Goal: Information Seeking & Learning: Learn about a topic

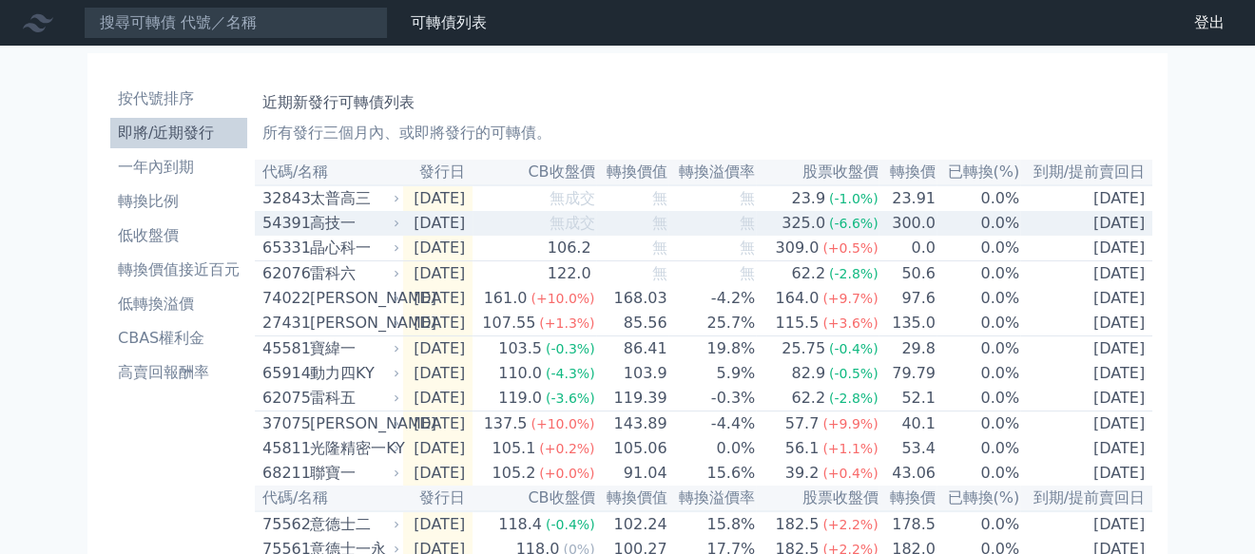
click at [299, 220] on div "54391" at bounding box center [283, 223] width 43 height 23
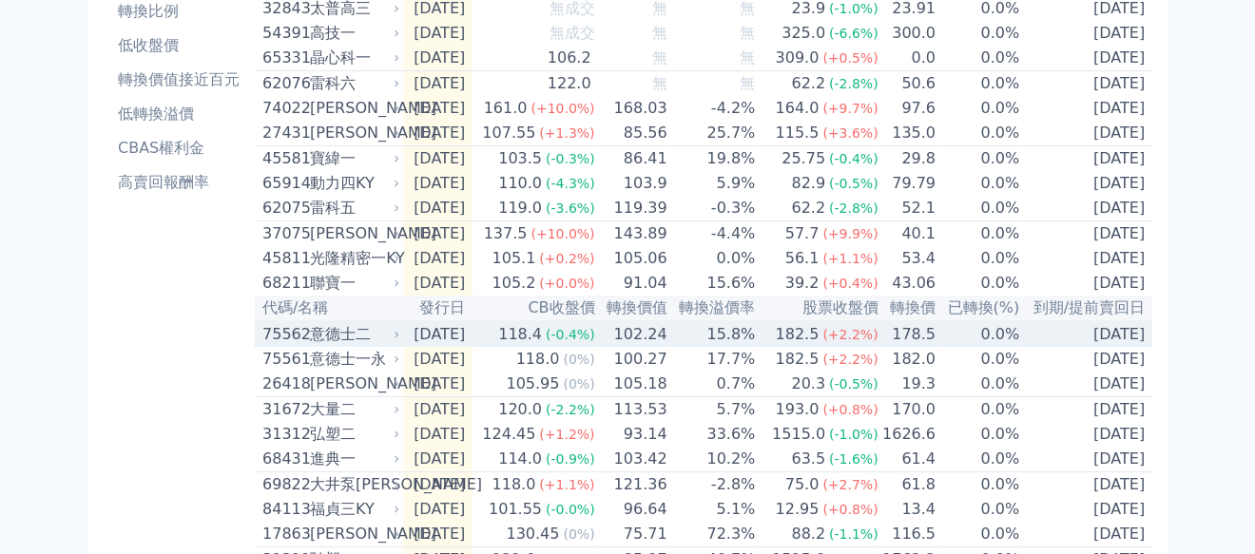
scroll to position [284, 0]
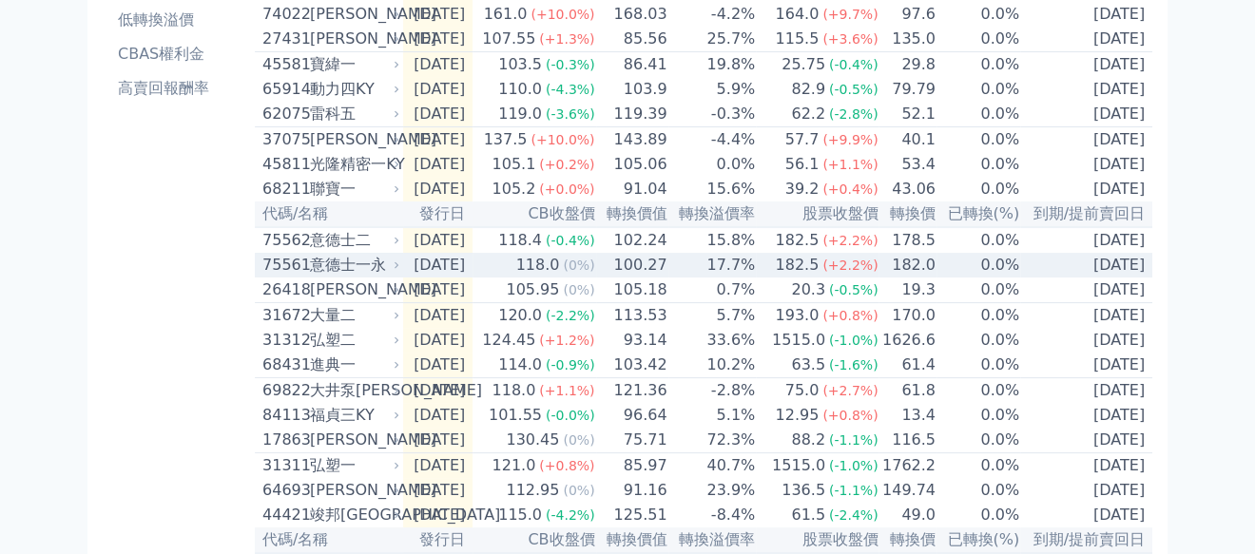
click at [331, 277] on div "意德士一永" at bounding box center [353, 265] width 86 height 23
